Goal: Task Accomplishment & Management: Complete application form

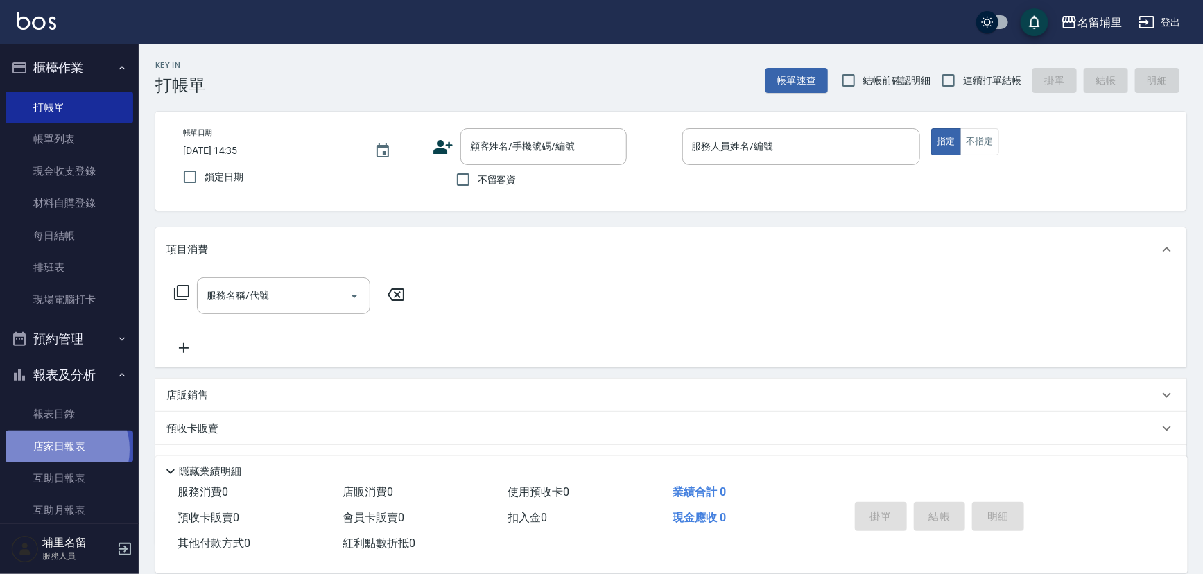
click at [62, 449] on link "店家日報表" at bounding box center [70, 446] width 128 height 32
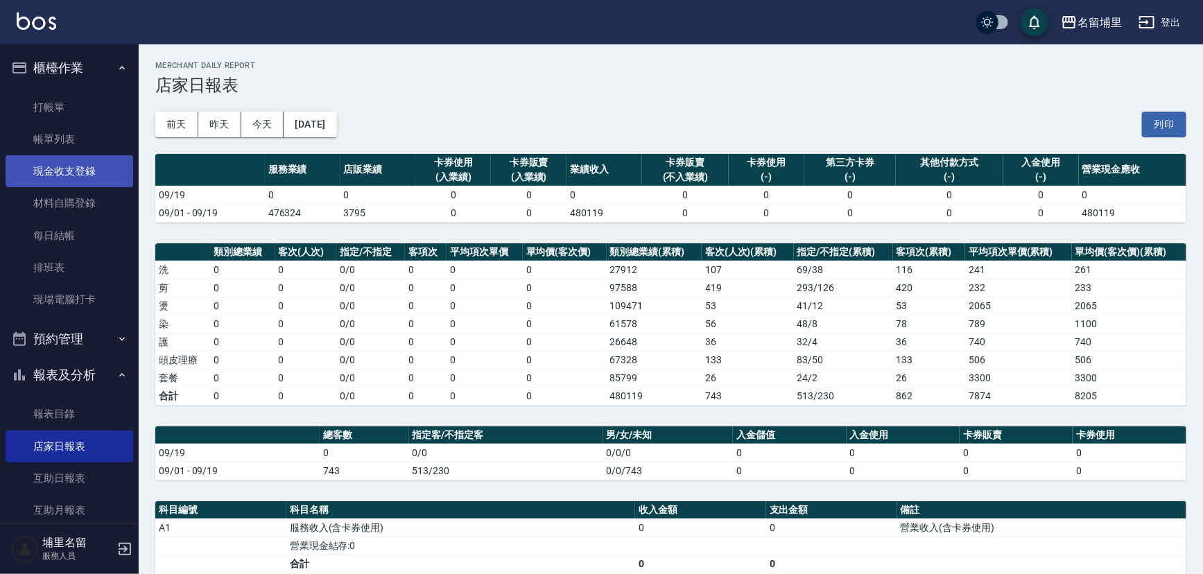
click at [78, 173] on link "現金收支登錄" at bounding box center [70, 171] width 128 height 32
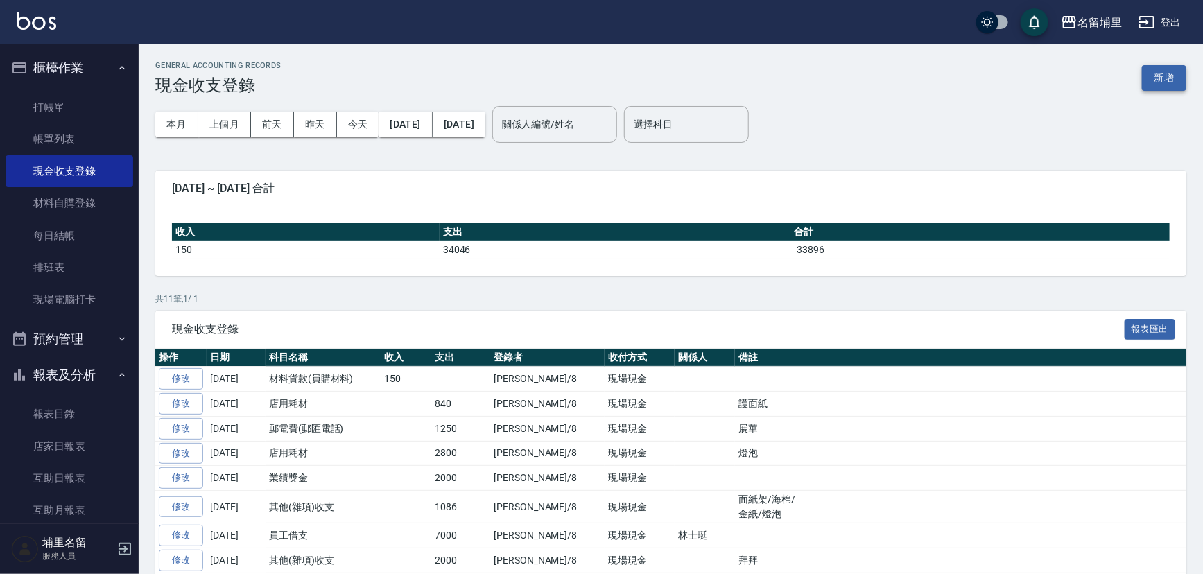
click at [1177, 76] on button "新增" at bounding box center [1164, 78] width 44 height 26
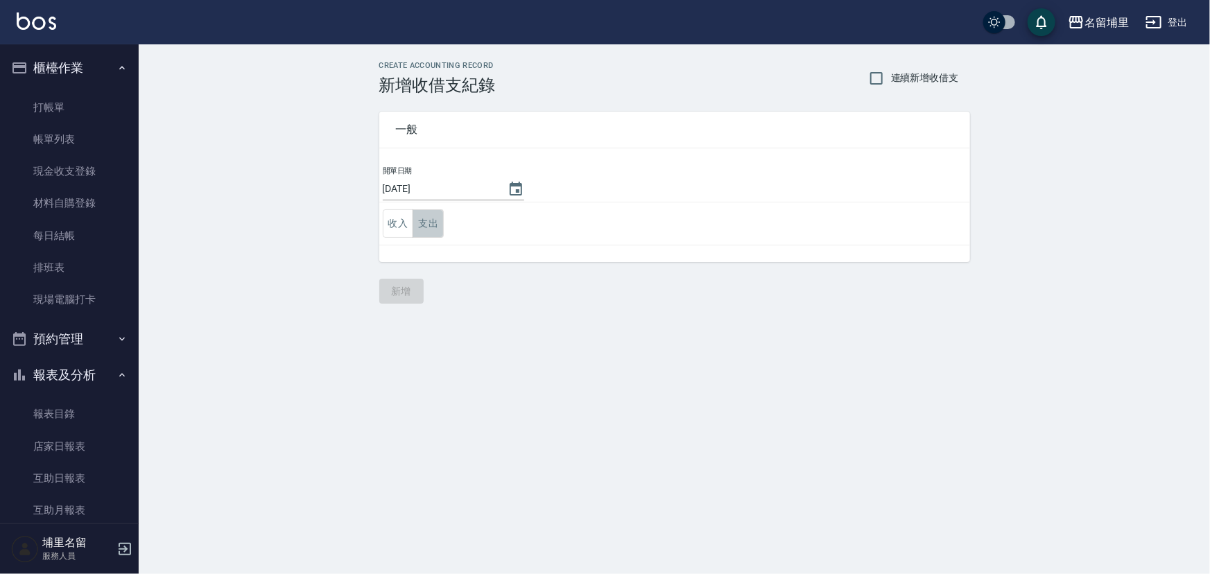
click at [430, 222] on button "支出" at bounding box center [427, 223] width 31 height 28
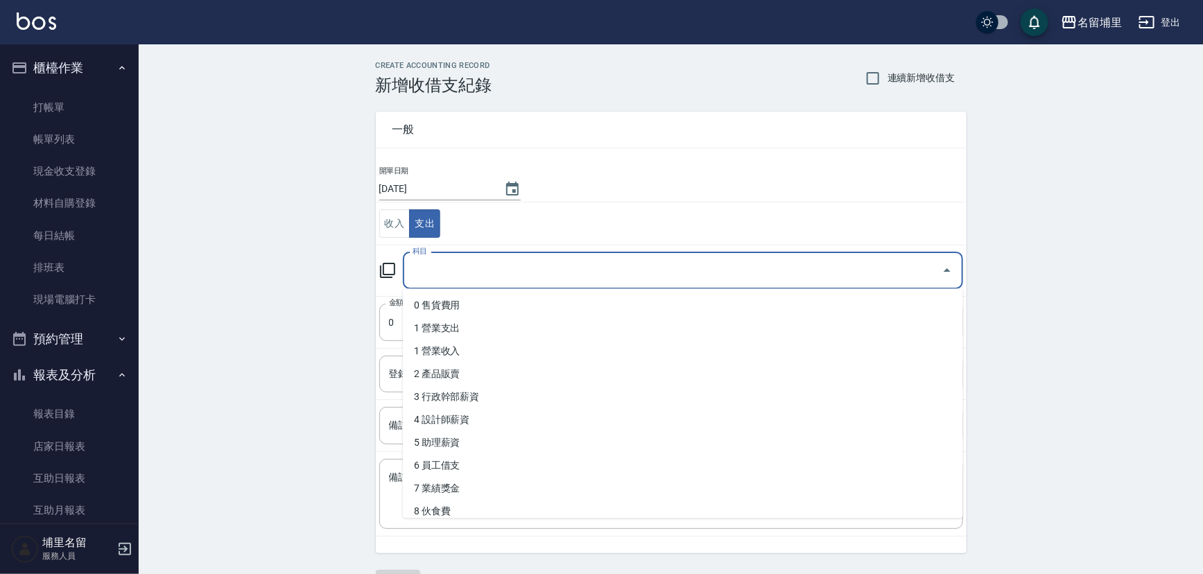
click at [485, 263] on input "科目" at bounding box center [672, 271] width 527 height 24
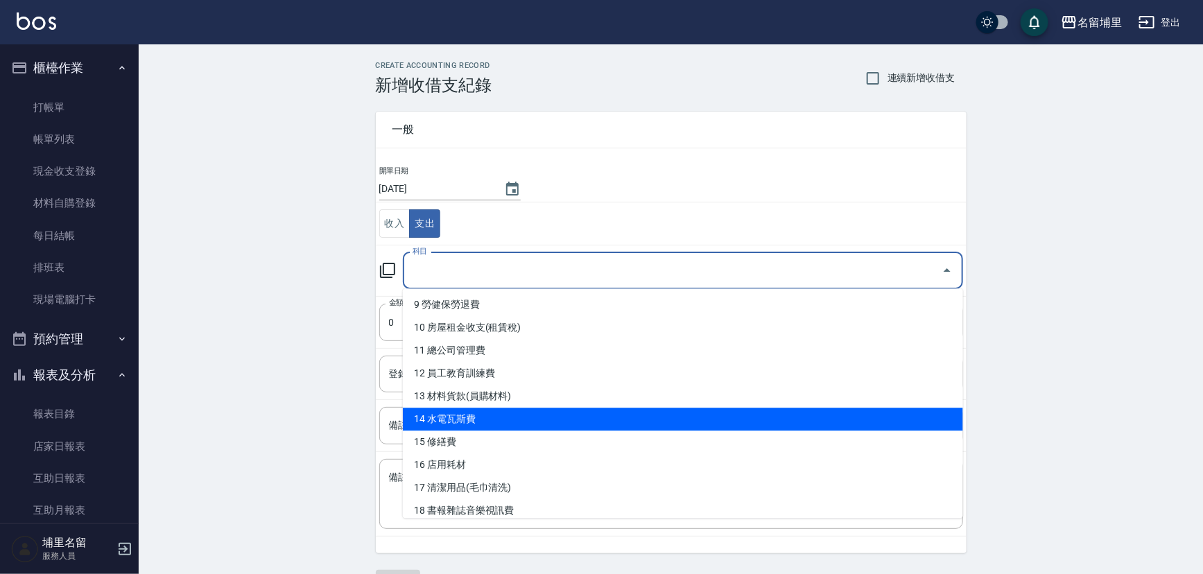
scroll to position [252, 0]
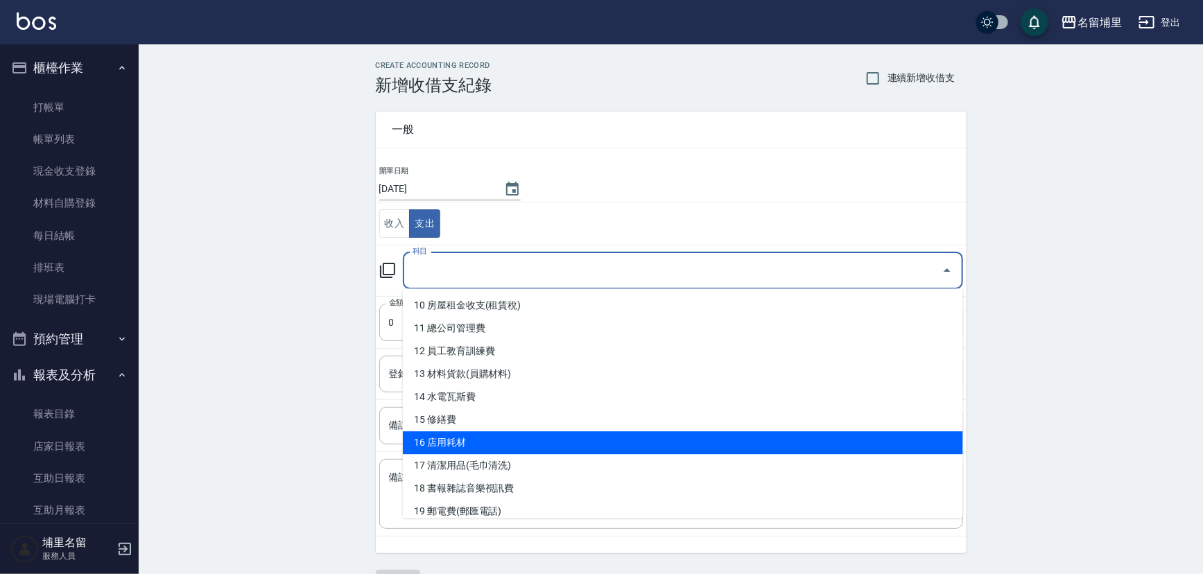
click at [552, 449] on li "16 店用耗材" at bounding box center [683, 442] width 560 height 23
type input "16 店用耗材"
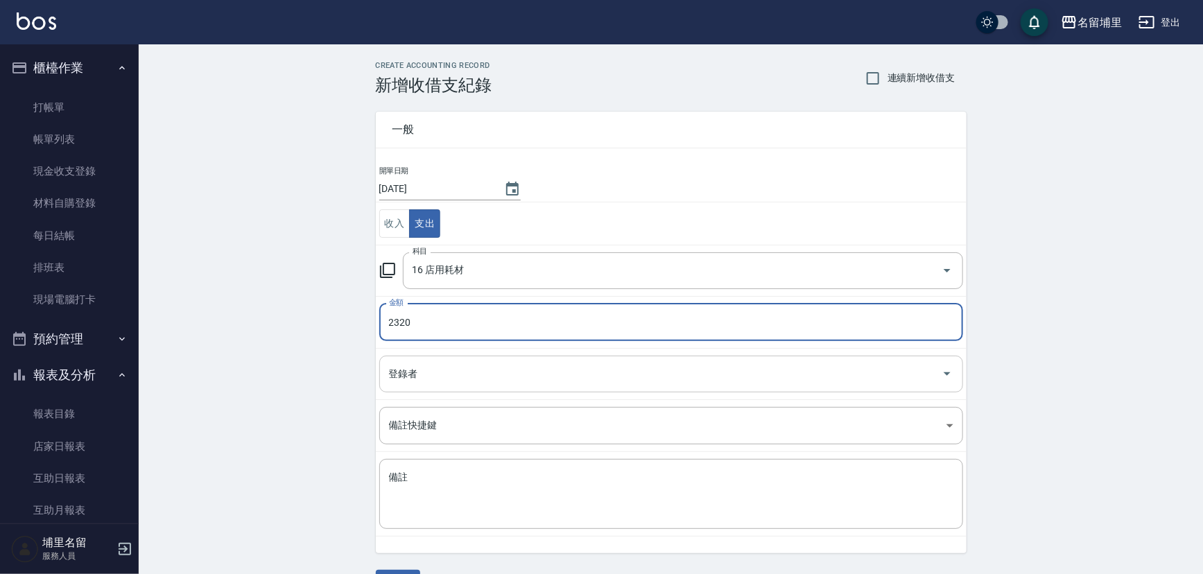
type input "2320"
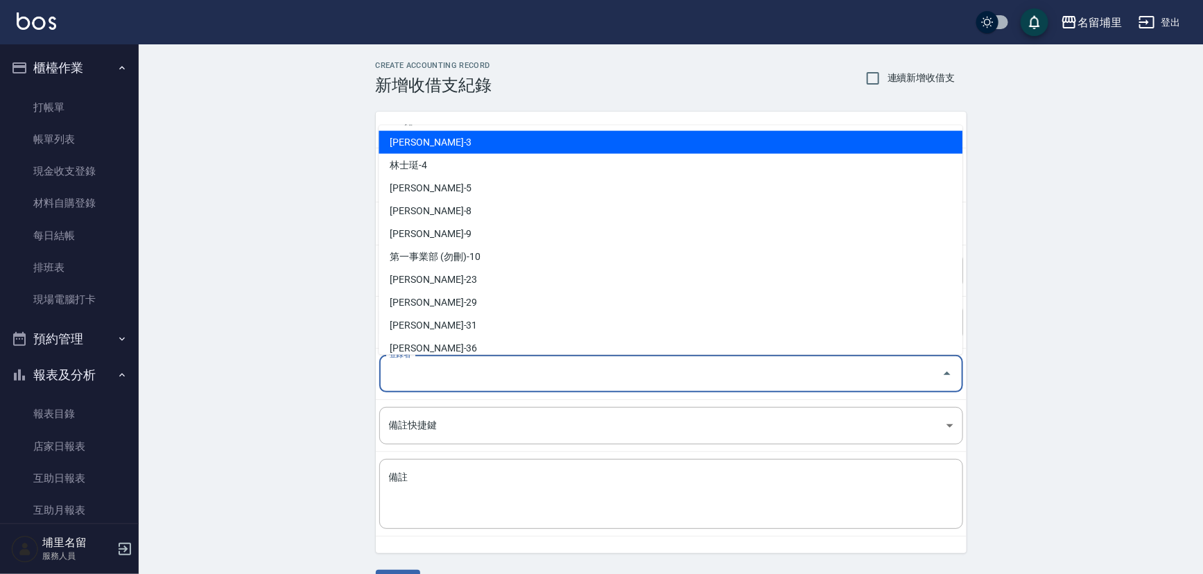
click at [493, 362] on input "登錄者" at bounding box center [660, 374] width 550 height 24
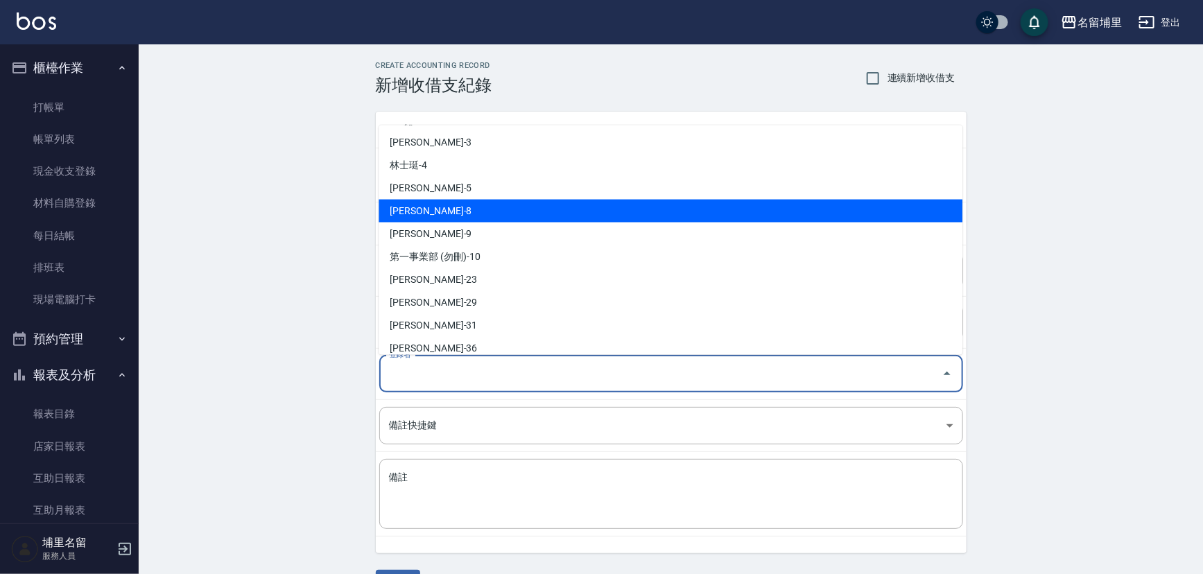
click at [465, 212] on li "[PERSON_NAME]-8" at bounding box center [670, 210] width 584 height 23
type input "[PERSON_NAME]-8"
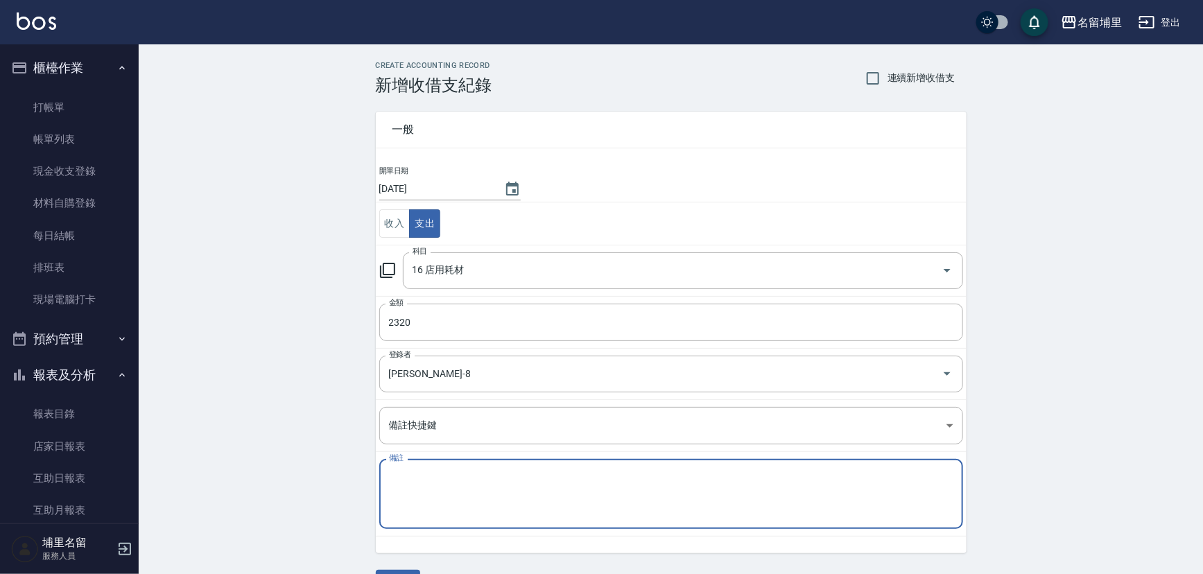
click at [492, 476] on textarea "備註" at bounding box center [671, 494] width 564 height 47
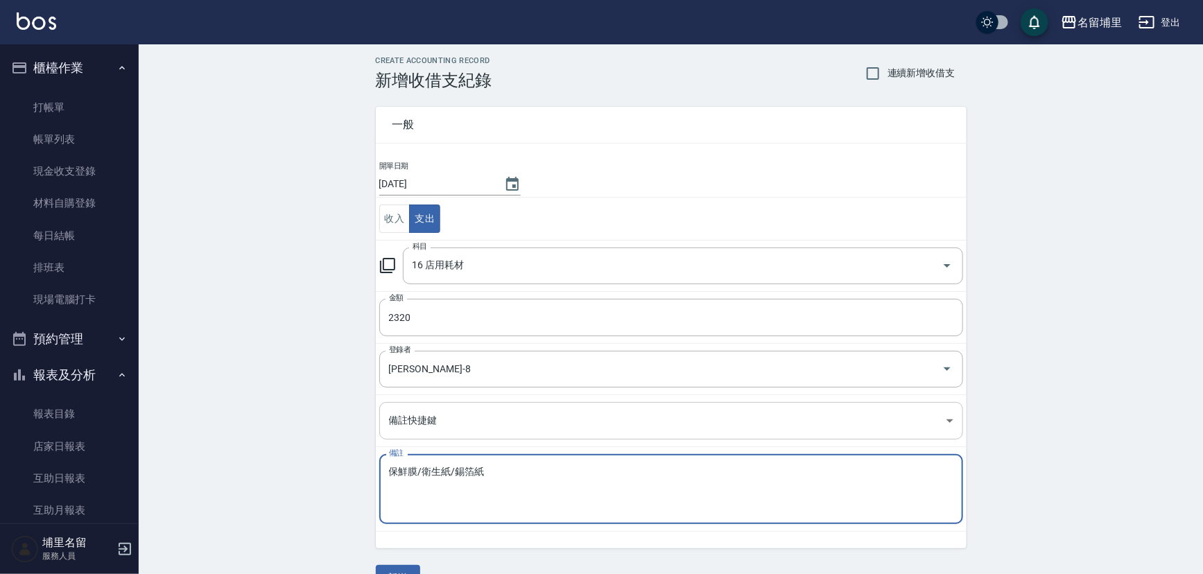
scroll to position [37, 0]
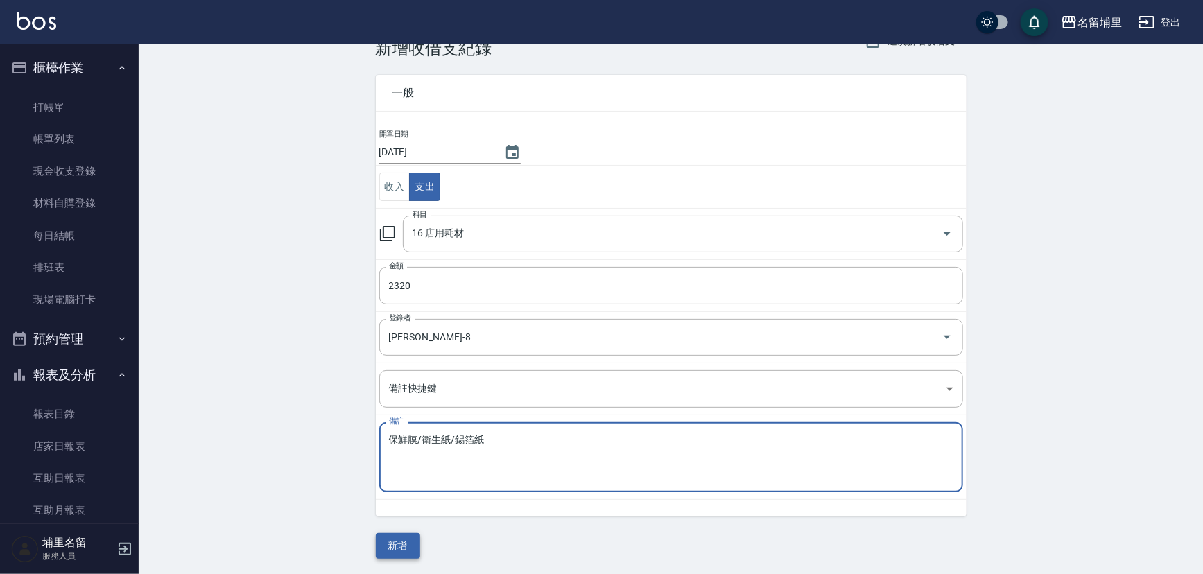
type textarea "保鮮膜/衛生紙/錫箔紙"
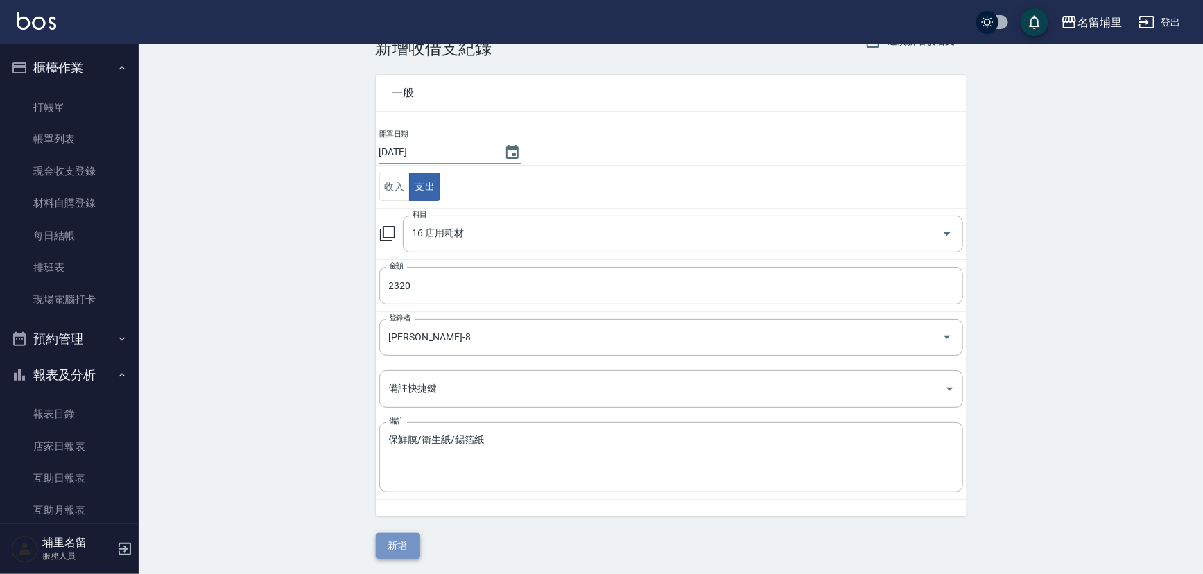
click at [398, 548] on button "新增" at bounding box center [398, 546] width 44 height 26
